Goal: Task Accomplishment & Management: Use online tool/utility

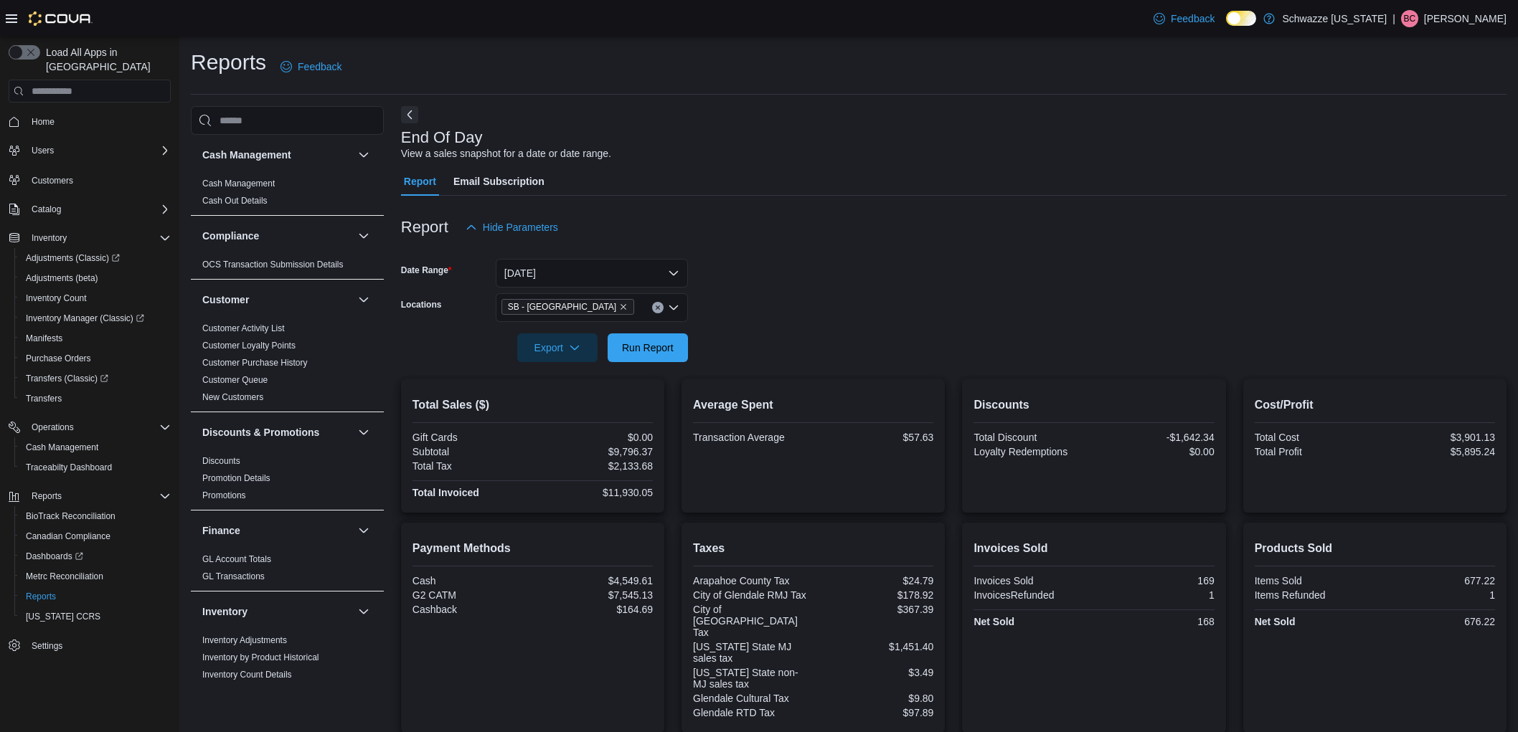
click at [677, 334] on span "Run Report" at bounding box center [647, 348] width 63 height 29
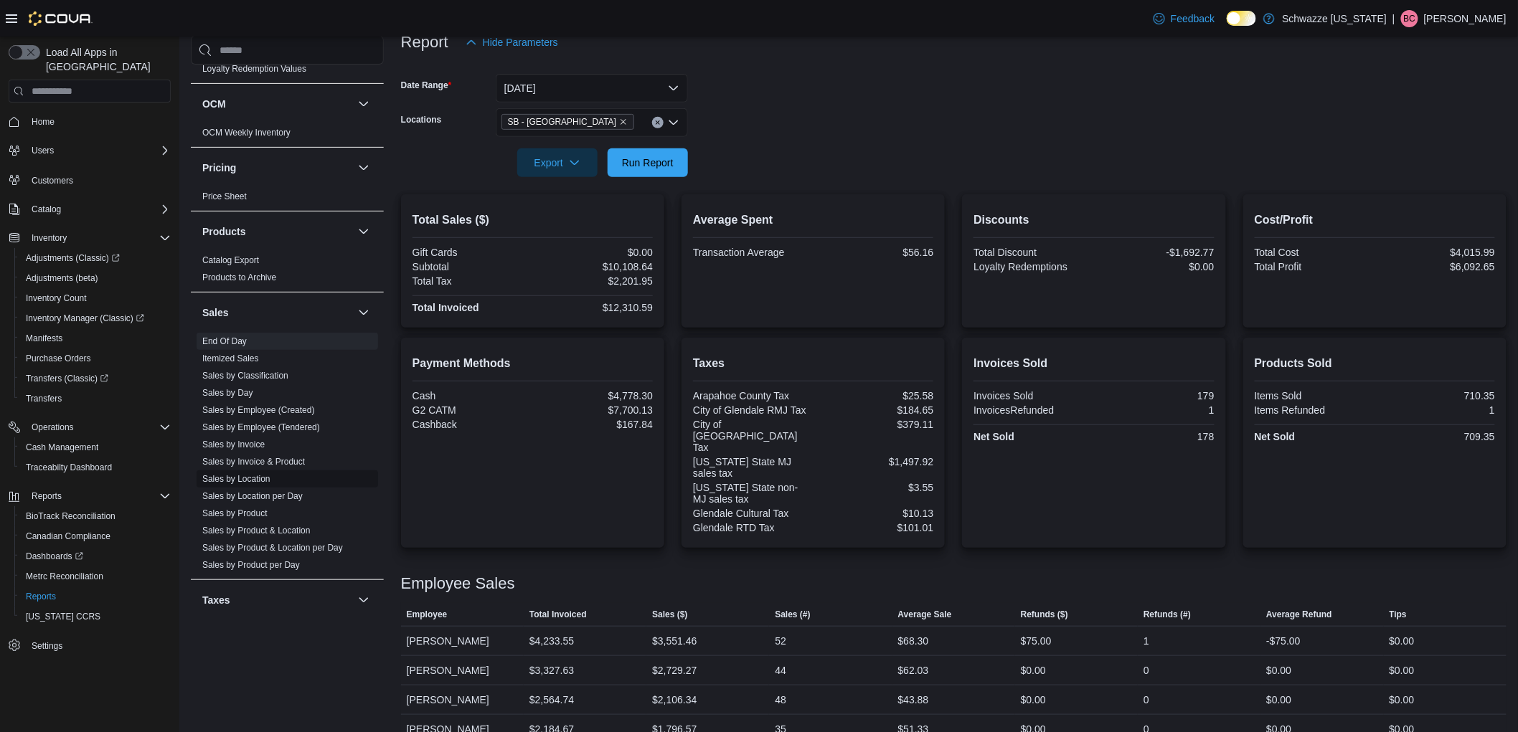
scroll to position [797, 0]
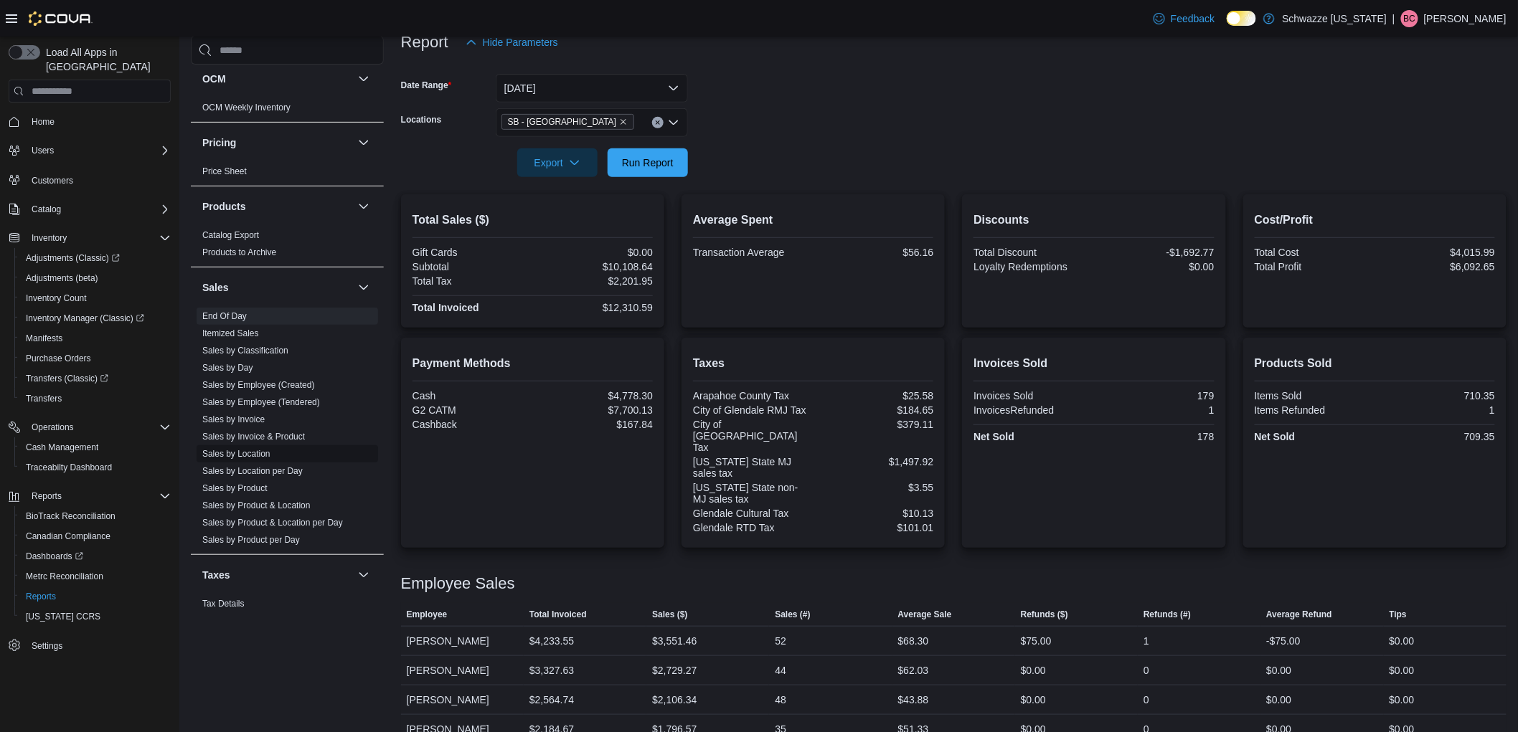
click at [270, 457] on span "Sales by Location" at bounding box center [287, 453] width 181 height 17
click at [255, 456] on link "Sales by Location" at bounding box center [236, 454] width 68 height 10
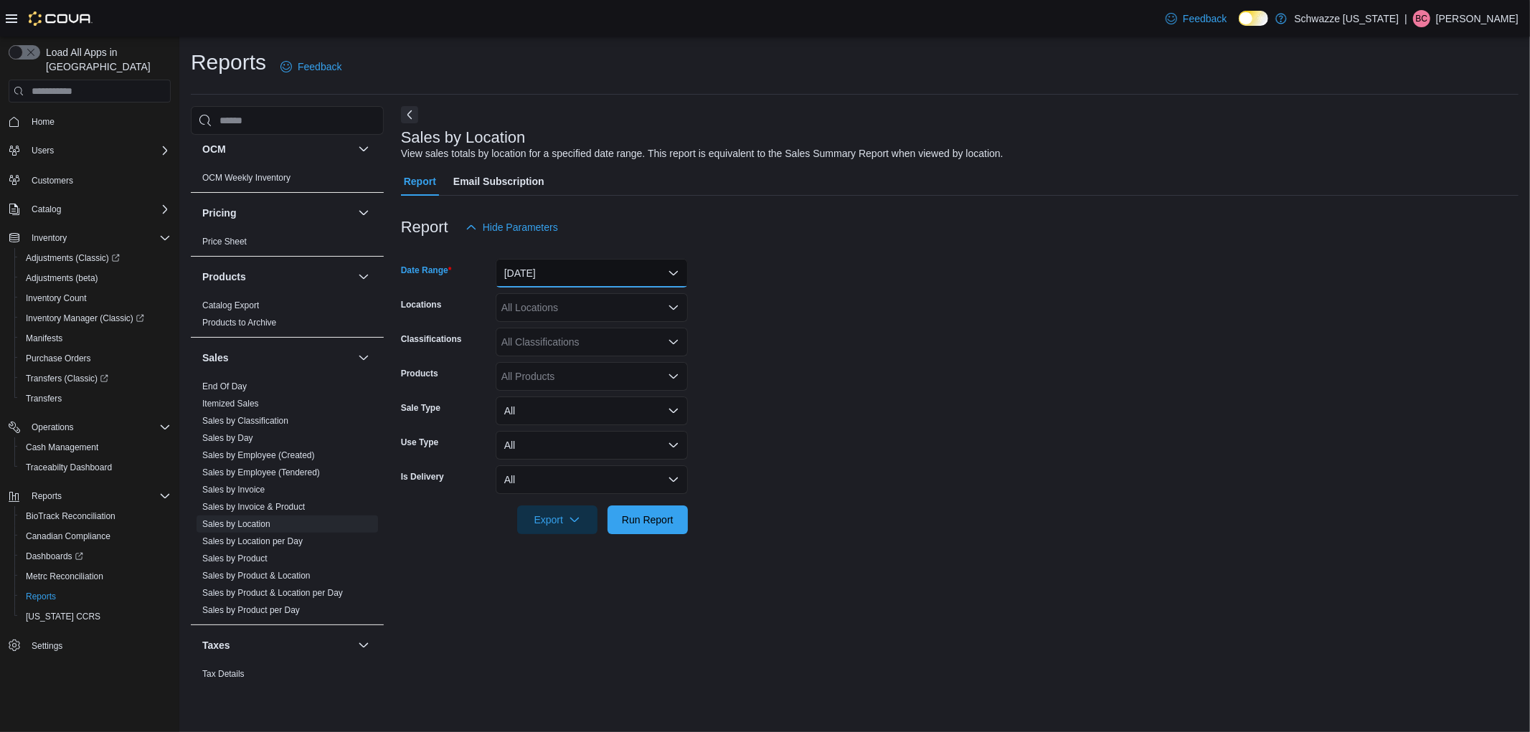
click at [520, 273] on button "[DATE]" at bounding box center [592, 273] width 192 height 29
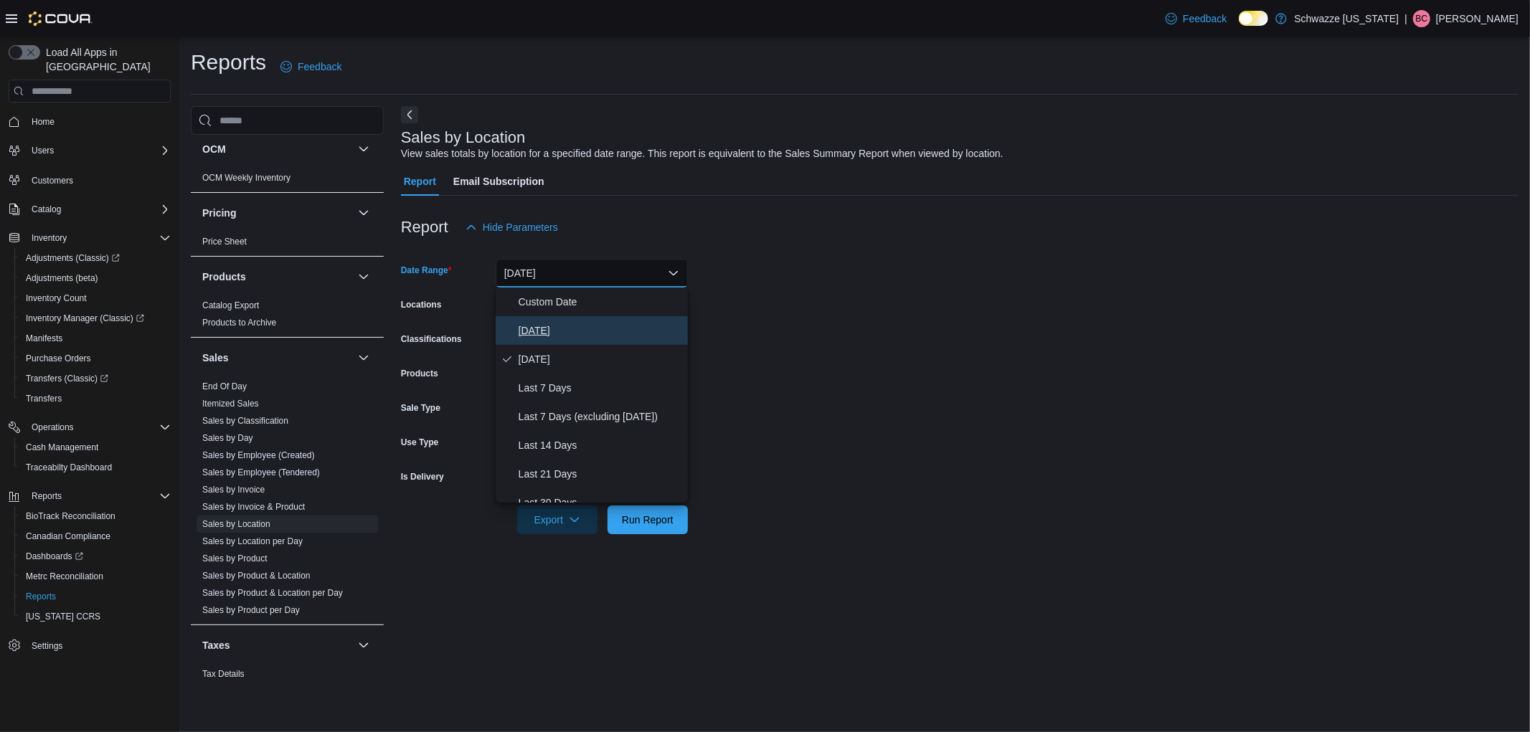
click at [550, 324] on span "[DATE]" at bounding box center [601, 330] width 164 height 17
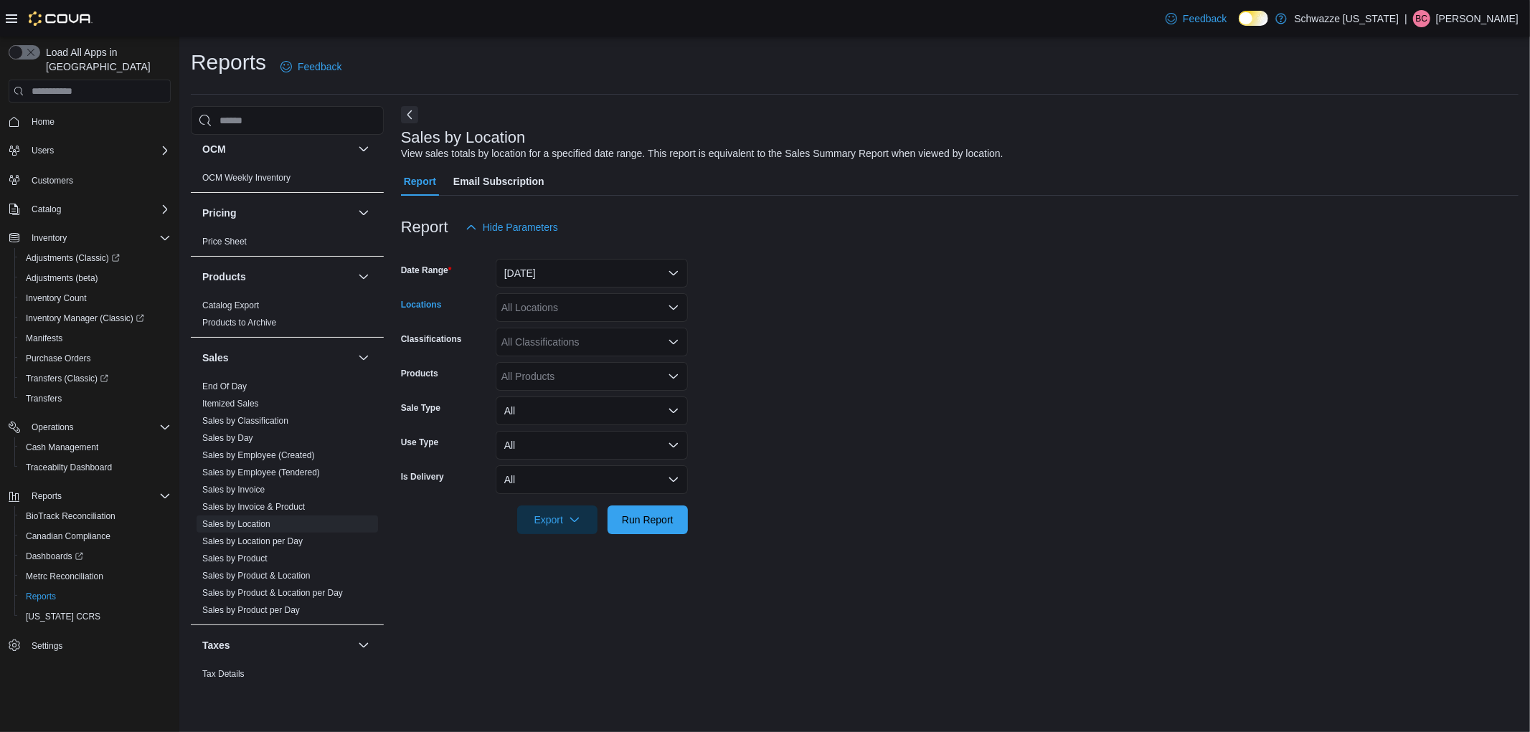
click at [548, 313] on div "All Locations" at bounding box center [592, 307] width 192 height 29
type input "****"
click at [562, 330] on span "SB - [GEOGRAPHIC_DATA]" at bounding box center [597, 332] width 127 height 14
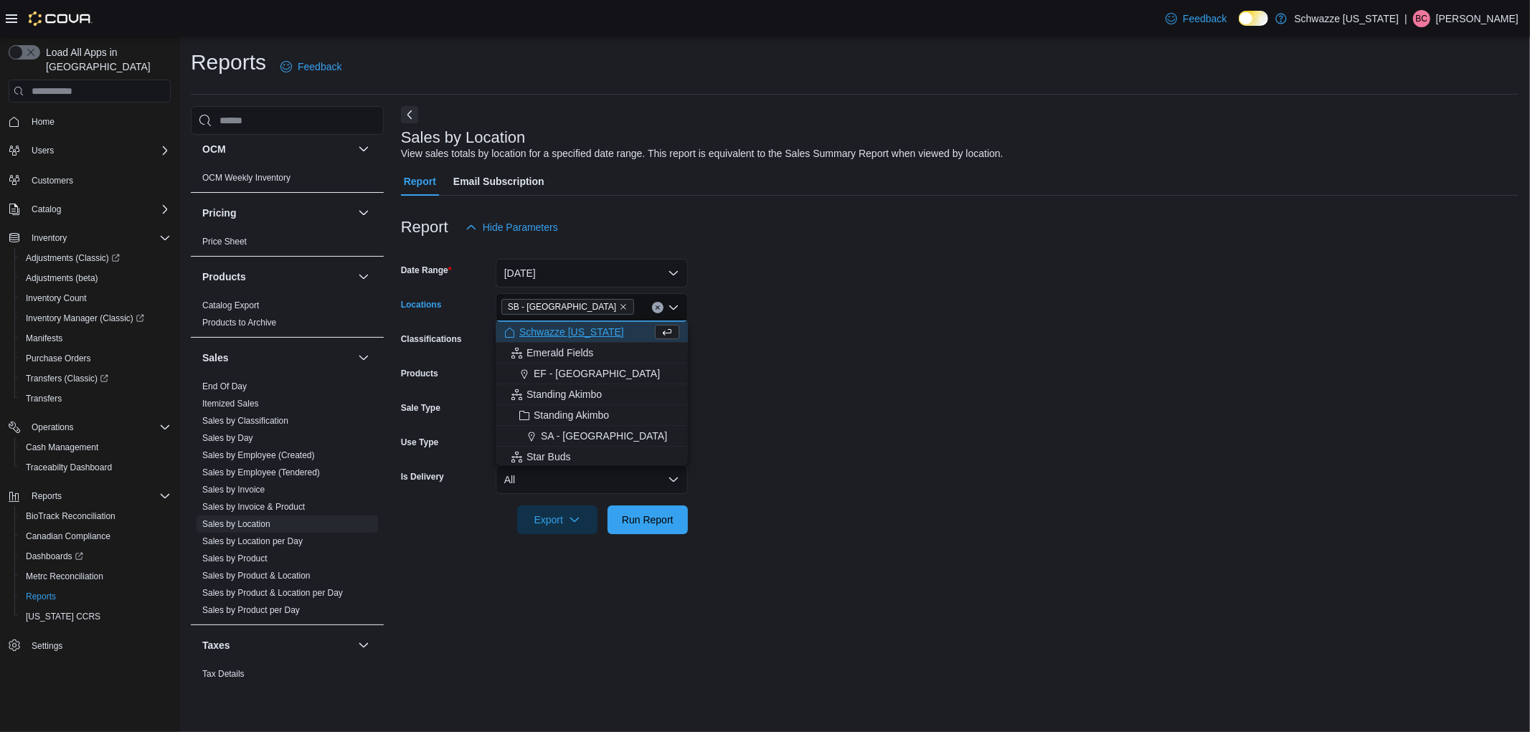
drag, startPoint x: 1066, startPoint y: 331, endPoint x: 802, endPoint y: 515, distance: 322.0
click at [1063, 332] on form "Date Range [DATE] Locations [GEOGRAPHIC_DATA] - [GEOGRAPHIC_DATA] Combo box. Se…" at bounding box center [960, 388] width 1118 height 293
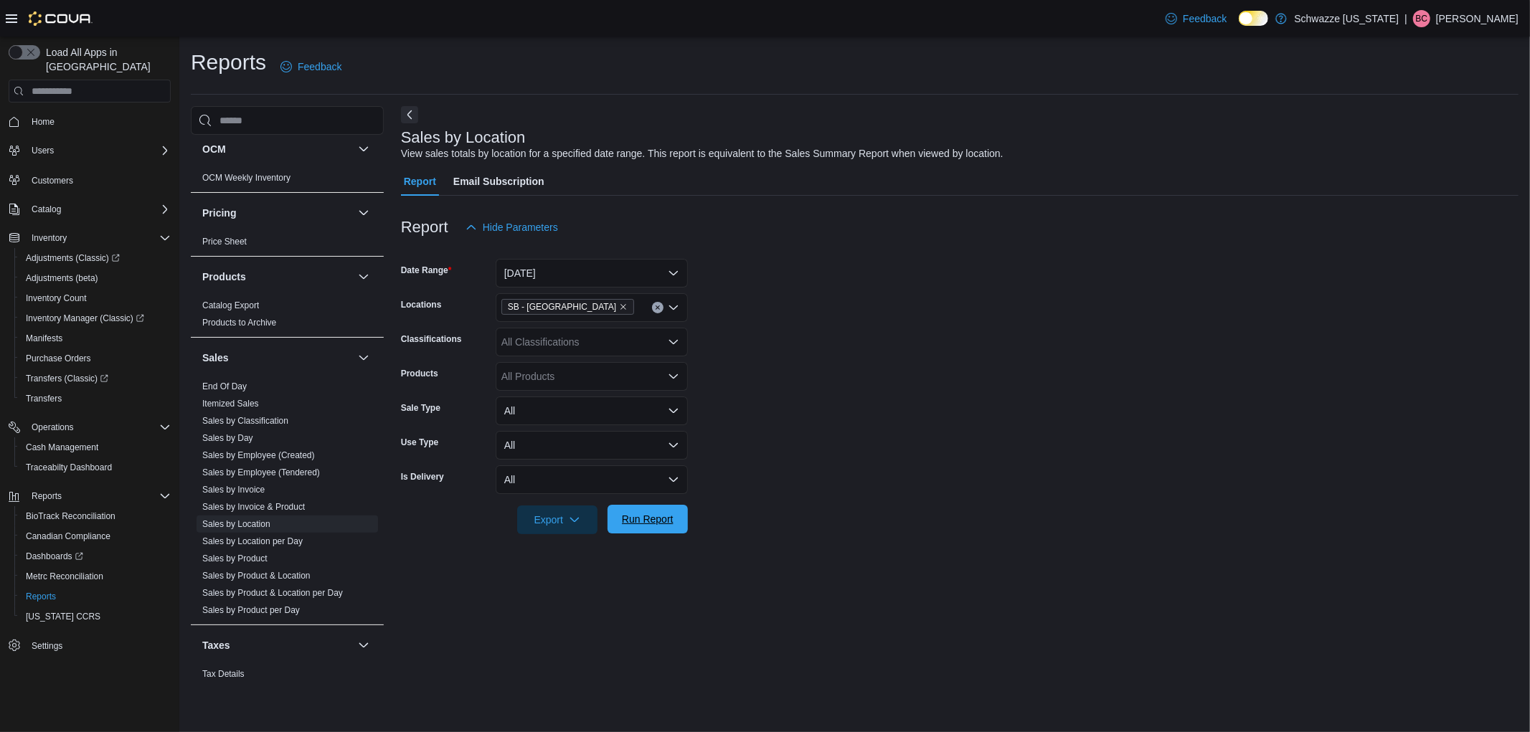
click at [663, 527] on span "Run Report" at bounding box center [647, 519] width 63 height 29
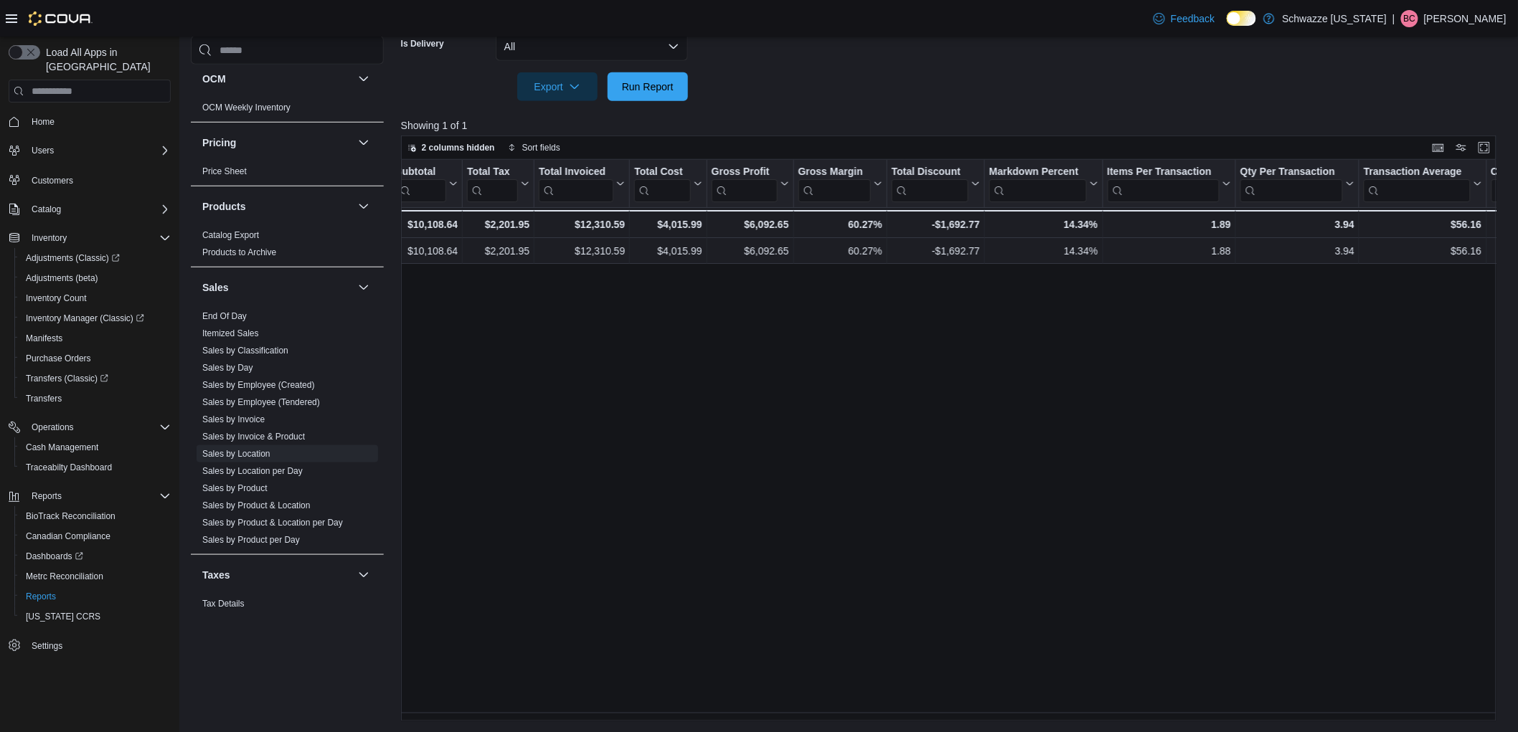
scroll to position [0, 503]
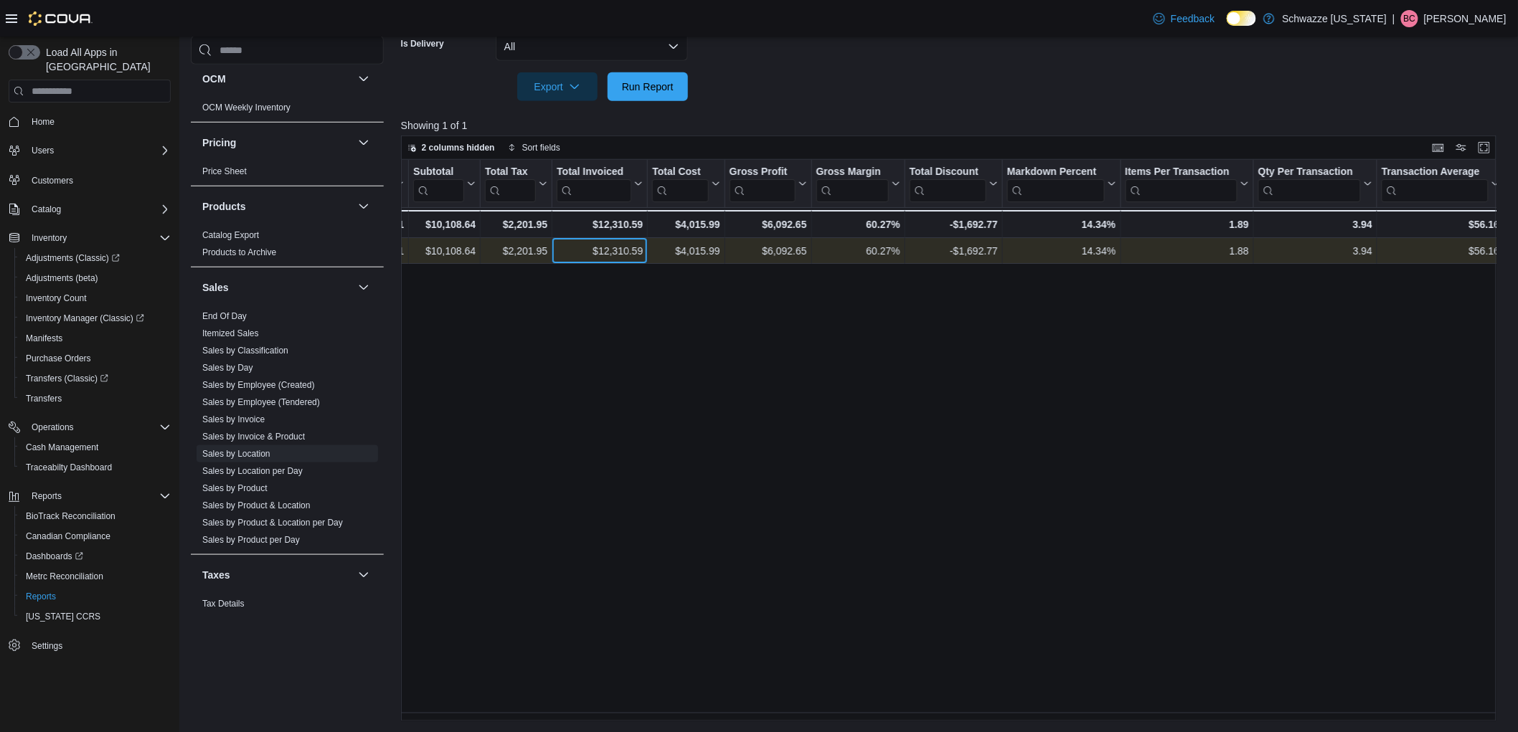
click at [625, 249] on div "$12,310.59" at bounding box center [600, 250] width 86 height 17
click at [625, 245] on div "$12,310.59" at bounding box center [600, 250] width 86 height 17
